Goal: Use online tool/utility: Utilize a website feature to perform a specific function

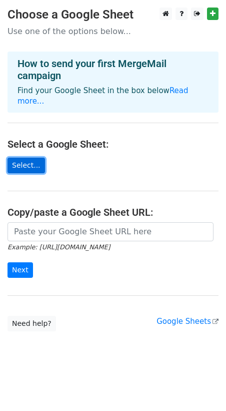
click at [21, 158] on link "Select..." at bounding box center [27, 166] width 38 height 16
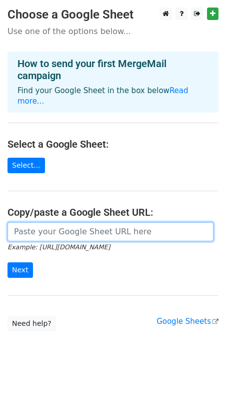
click at [54, 222] on input "url" at bounding box center [111, 231] width 206 height 19
paste input "https://docs.google.com/spreadsheets/d/139F4v7YXvOaW2jkxRUE8ZM0onT4viWVzS3jq5HO…"
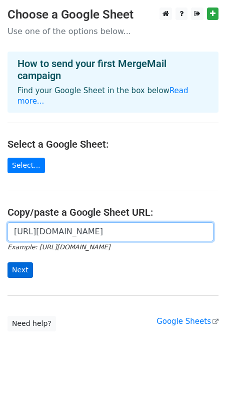
type input "https://docs.google.com/spreadsheets/d/139F4v7YXvOaW2jkxRUE8ZM0onT4viWVzS3jq5HO…"
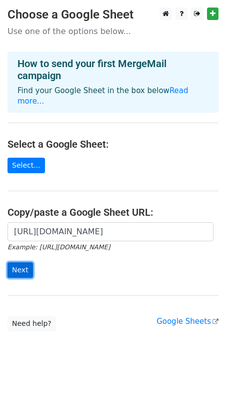
click at [17, 263] on input "Next" at bounding box center [21, 271] width 26 height 16
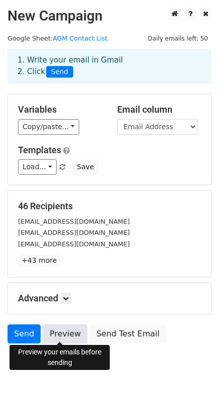
click at [60, 335] on link "Preview" at bounding box center [65, 334] width 44 height 19
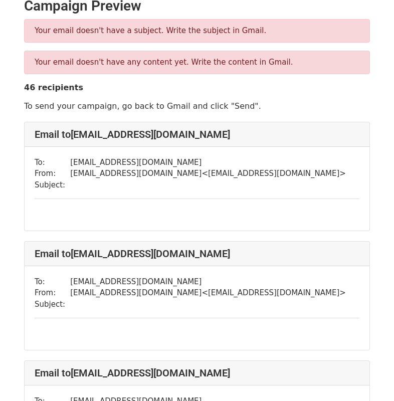
scroll to position [7, 0]
